Goal: Check status: Check status

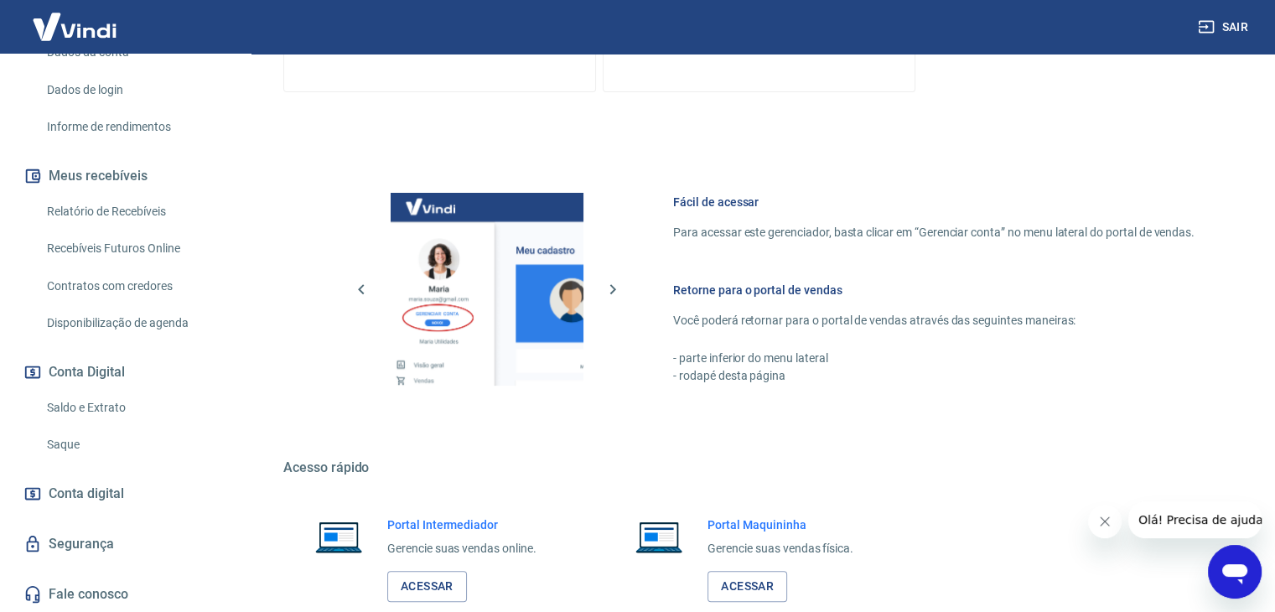
scroll to position [711, 0]
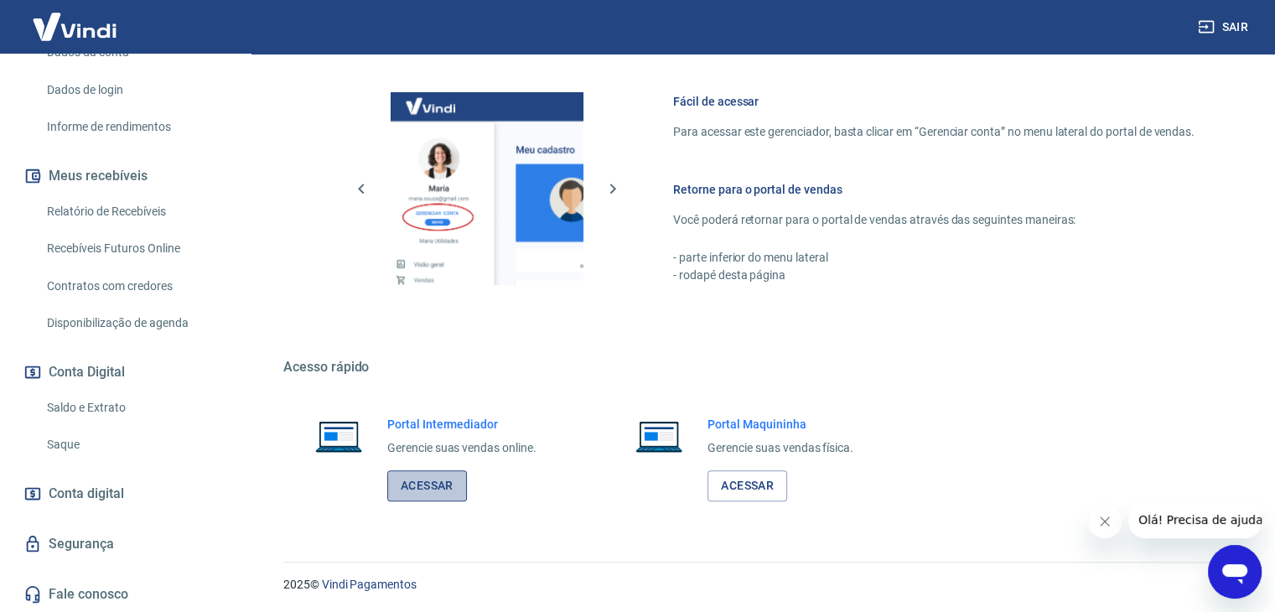
click at [399, 473] on link "Acessar" at bounding box center [427, 485] width 80 height 31
click at [88, 400] on link "Saldo e Extrato" at bounding box center [135, 408] width 190 height 34
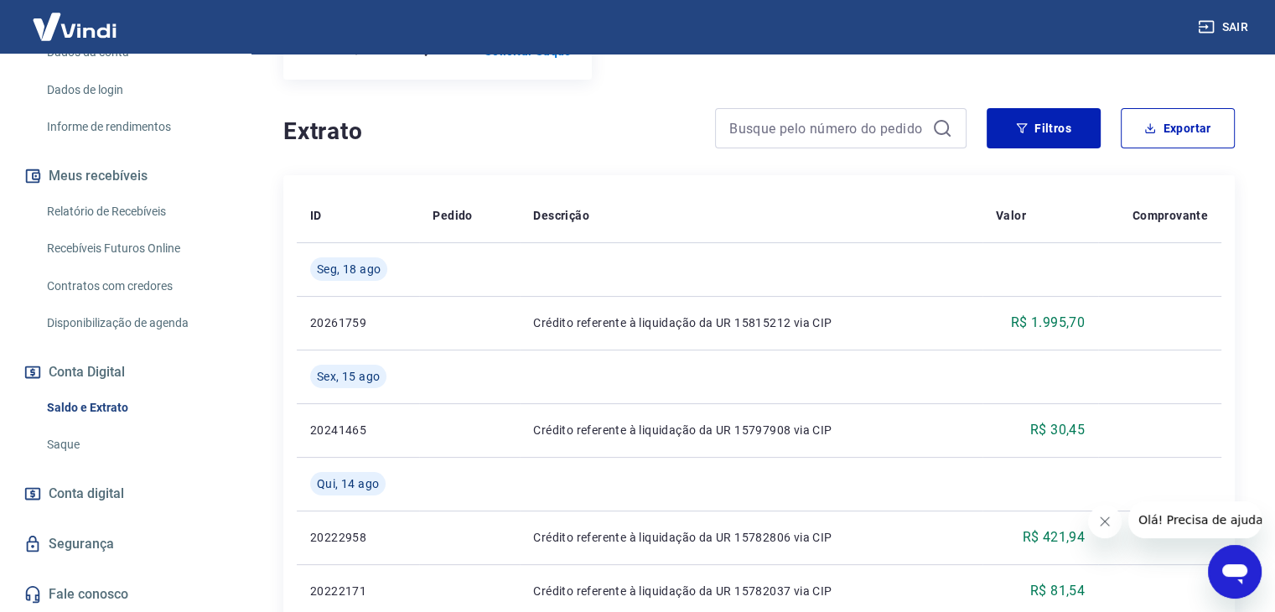
scroll to position [252, 0]
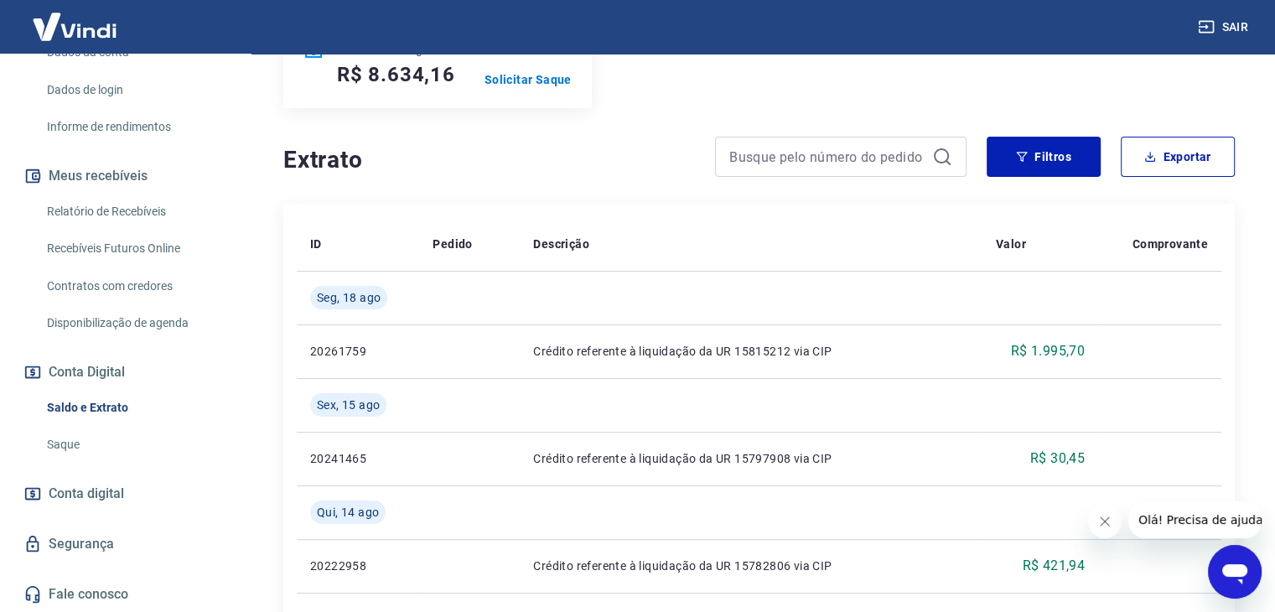
click at [80, 449] on link "Saque" at bounding box center [135, 445] width 190 height 34
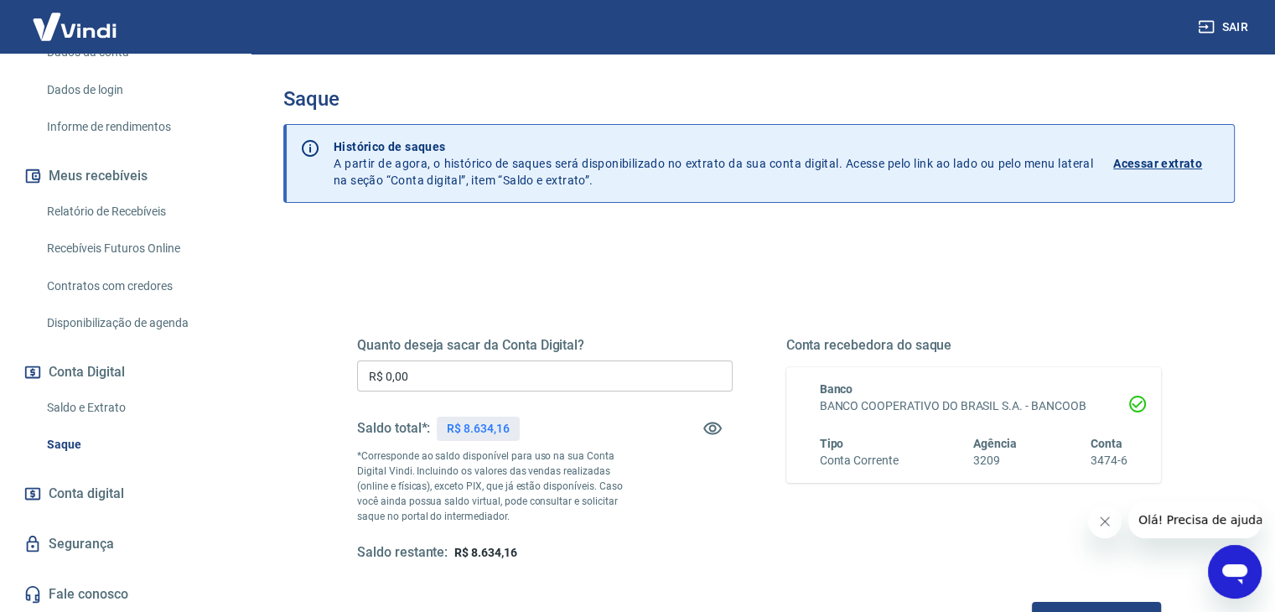
click at [121, 412] on link "Saldo e Extrato" at bounding box center [135, 408] width 190 height 34
